Goal: Information Seeking & Learning: Learn about a topic

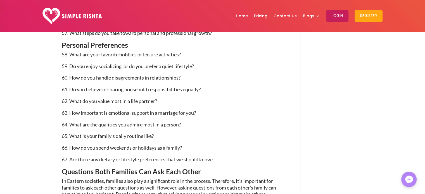
scroll to position [1150, 0]
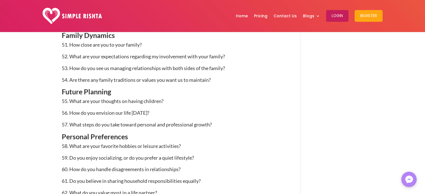
scroll to position [1150, 0]
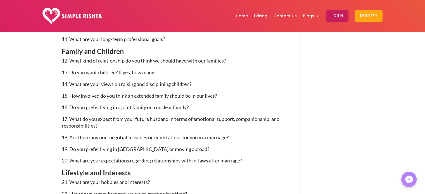
scroll to position [590, 0]
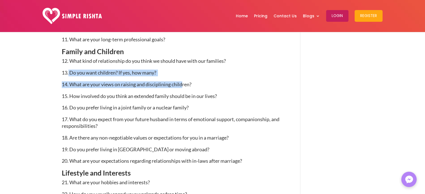
drag, startPoint x: 68, startPoint y: 72, endPoint x: 182, endPoint y: 81, distance: 114.1
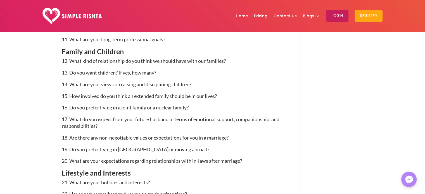
click at [198, 84] on p "14. What are your views on raising and disciplining children?" at bounding box center [173, 87] width 222 height 12
